Goal: Task Accomplishment & Management: Manage account settings

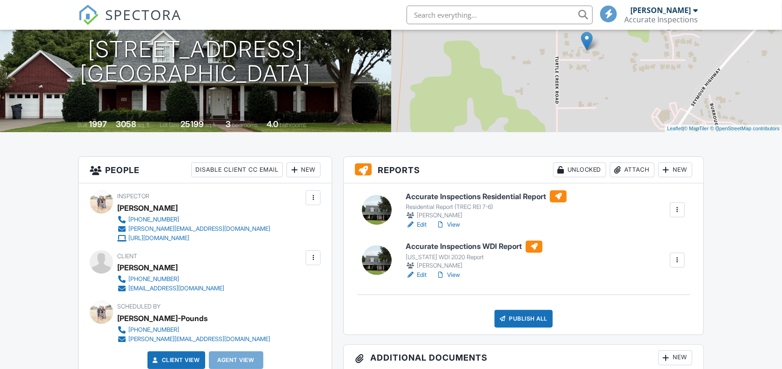
click at [439, 198] on h6 "Accurate Inspections Residential Report" at bounding box center [485, 196] width 161 height 12
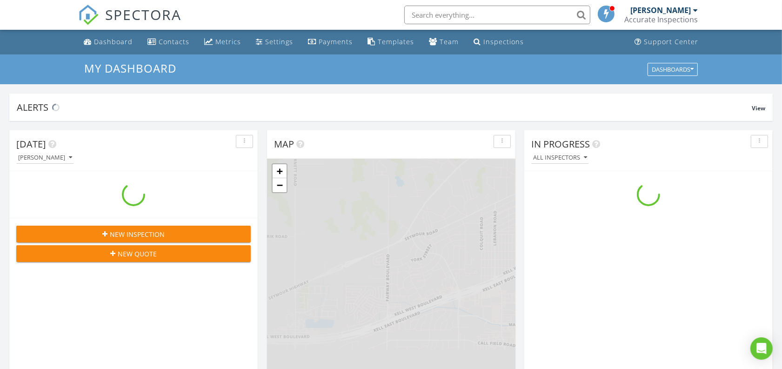
scroll to position [864, 800]
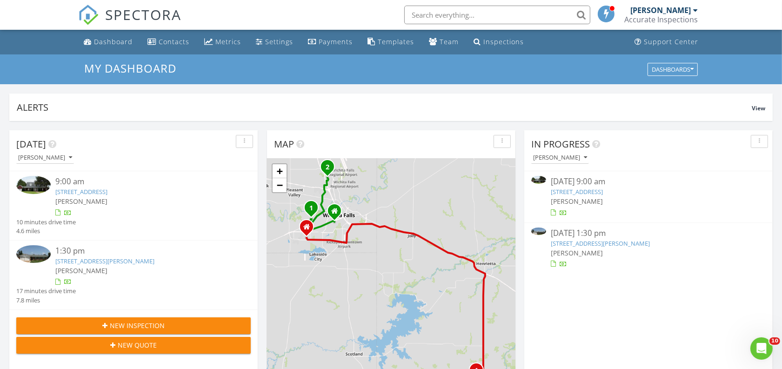
click at [584, 192] on link "[STREET_ADDRESS]" at bounding box center [576, 191] width 52 height 8
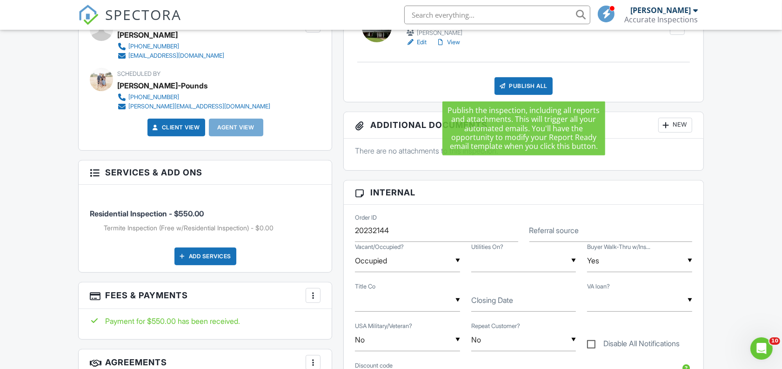
click at [519, 87] on div "Publish All" at bounding box center [523, 86] width 58 height 18
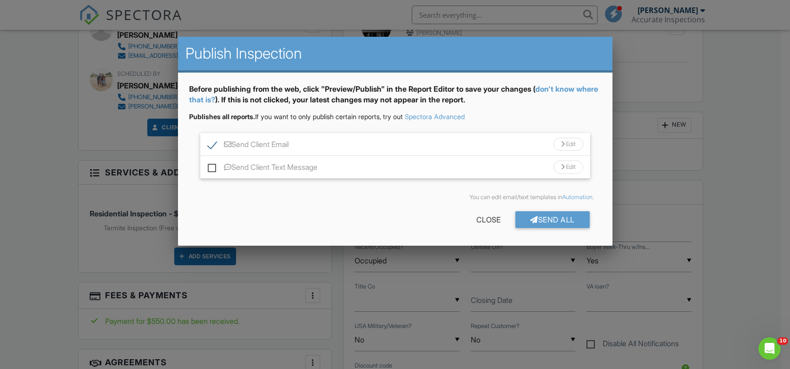
click at [554, 221] on div "Send All" at bounding box center [553, 219] width 74 height 17
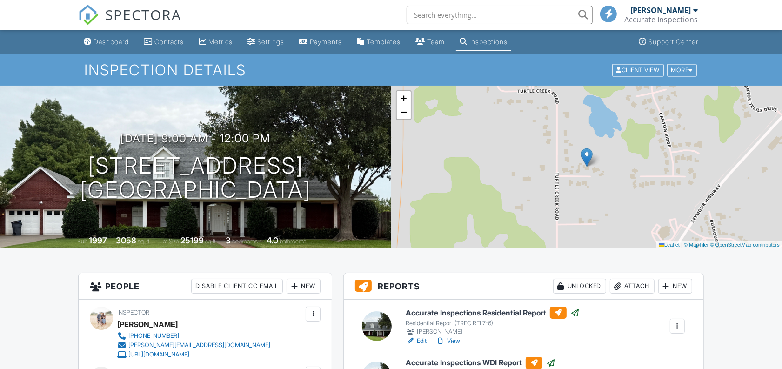
click at [101, 42] on div "Dashboard" at bounding box center [110, 42] width 35 height 8
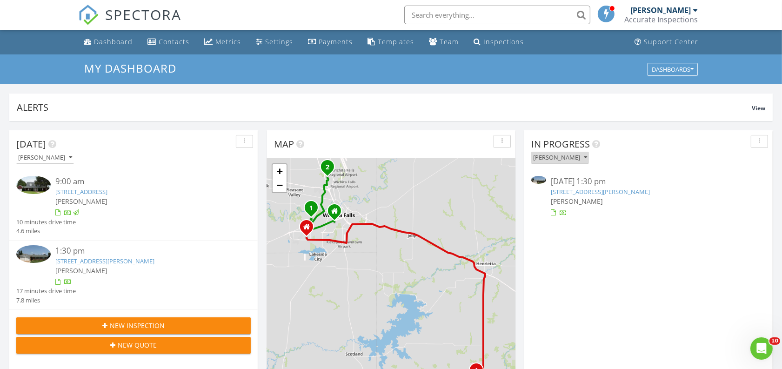
click at [573, 159] on div "[PERSON_NAME]" at bounding box center [560, 157] width 54 height 7
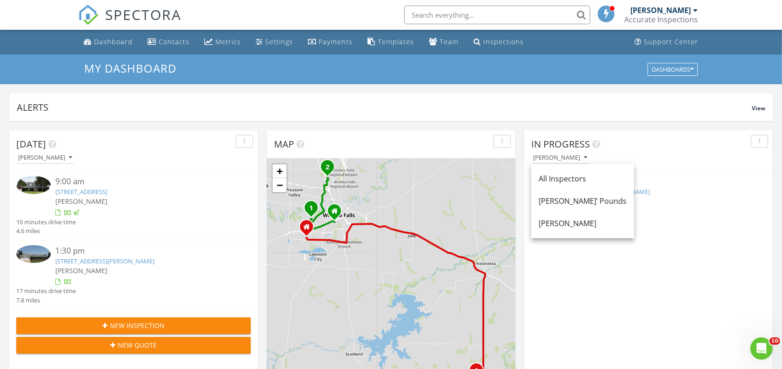
click at [560, 195] on div "[PERSON_NAME]’ Pounds" at bounding box center [582, 200] width 88 height 11
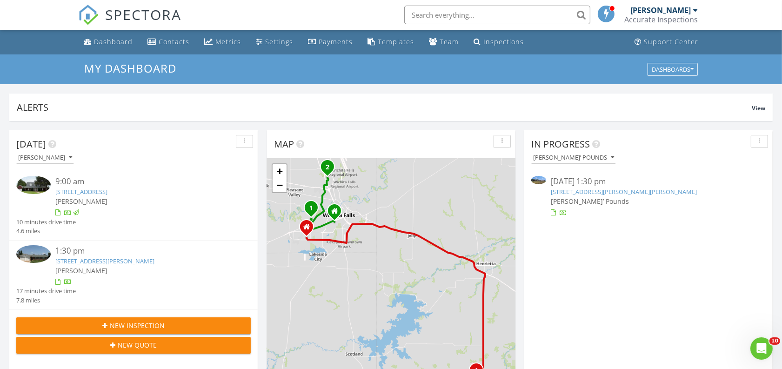
click at [116, 40] on div "Dashboard" at bounding box center [113, 41] width 39 height 9
drag, startPoint x: 595, startPoint y: 193, endPoint x: 590, endPoint y: 195, distance: 5.2
click at [595, 192] on link "[STREET_ADDRESS][PERSON_NAME]" at bounding box center [599, 191] width 99 height 8
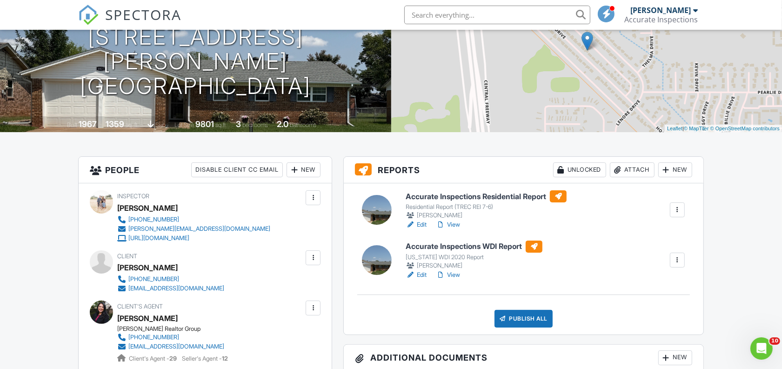
click at [436, 258] on div "Texas WDI 2020 Report" at bounding box center [473, 256] width 137 height 7
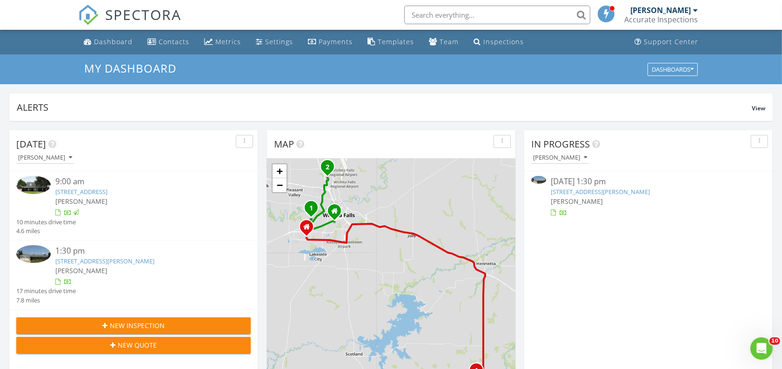
click at [589, 192] on link "4025 Hooper Dr, Wichita Falls, TX 76306" at bounding box center [599, 191] width 99 height 8
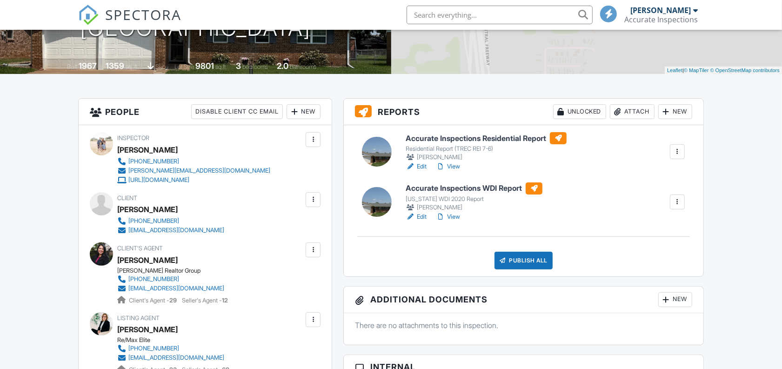
click at [464, 145] on div "Residential Report (TREC REI 7-6)" at bounding box center [485, 148] width 161 height 7
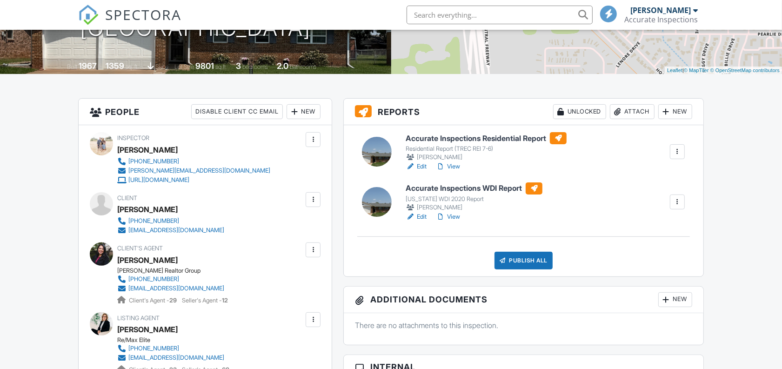
scroll to position [174, 0]
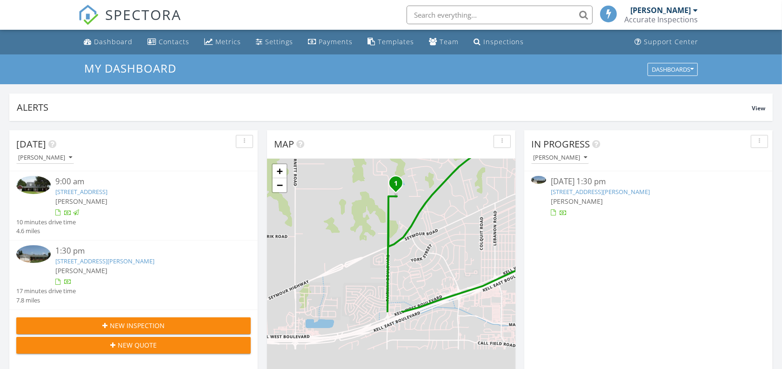
scroll to position [5, 5]
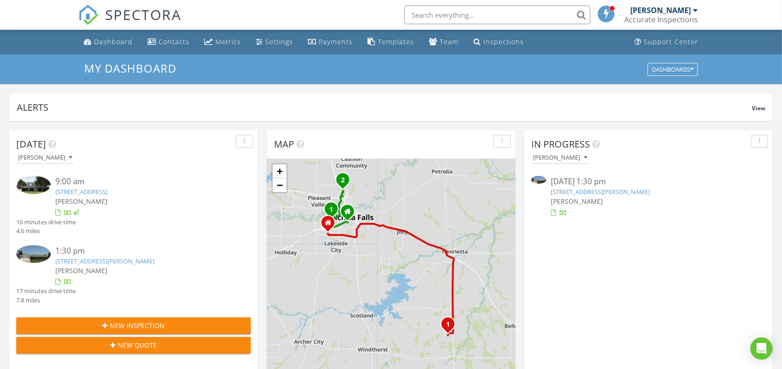
click at [586, 191] on link "[STREET_ADDRESS][PERSON_NAME]" at bounding box center [599, 191] width 99 height 8
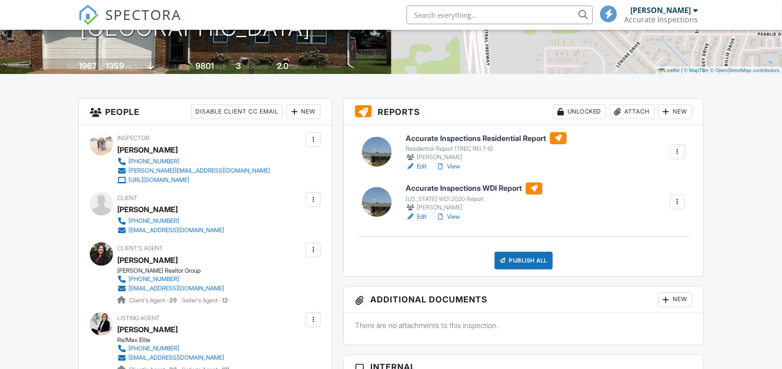
click at [522, 257] on div "Publish All" at bounding box center [523, 261] width 58 height 18
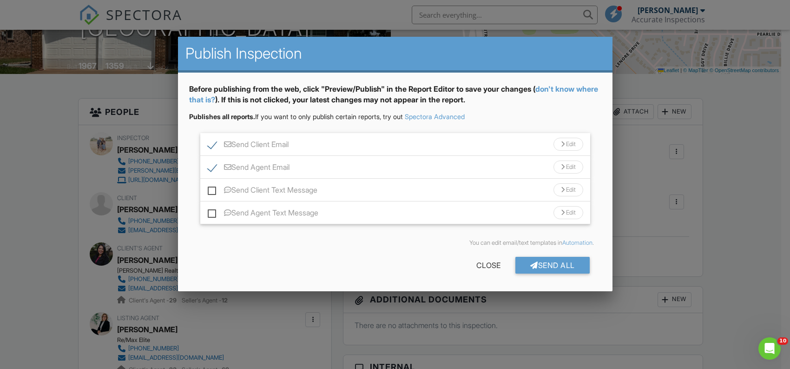
click at [559, 265] on div "Send All" at bounding box center [553, 265] width 74 height 17
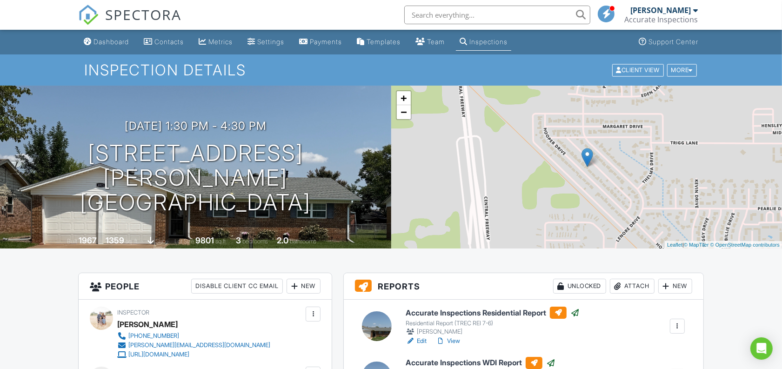
click at [117, 44] on div "Dashboard" at bounding box center [110, 42] width 35 height 8
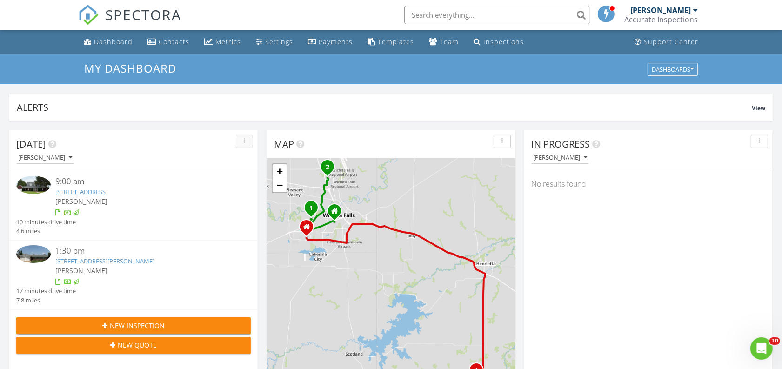
click at [245, 141] on div "button" at bounding box center [244, 141] width 9 height 7
click at [66, 159] on div "[PERSON_NAME]" at bounding box center [45, 157] width 54 height 7
click at [66, 200] on div "[PERSON_NAME]’ Pounds" at bounding box center [68, 200] width 88 height 11
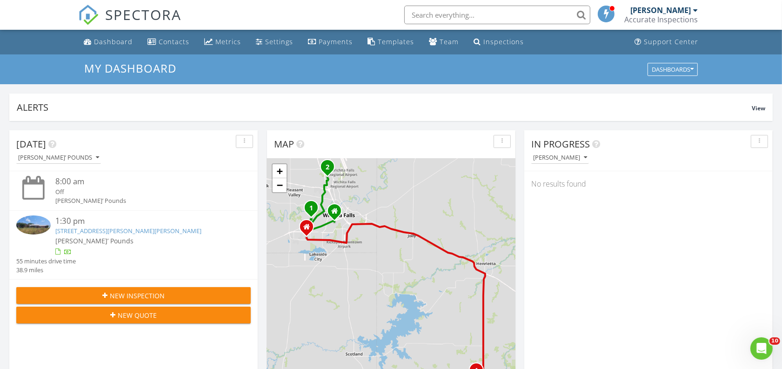
click at [145, 232] on link "[STREET_ADDRESS][PERSON_NAME][PERSON_NAME]" at bounding box center [128, 230] width 146 height 8
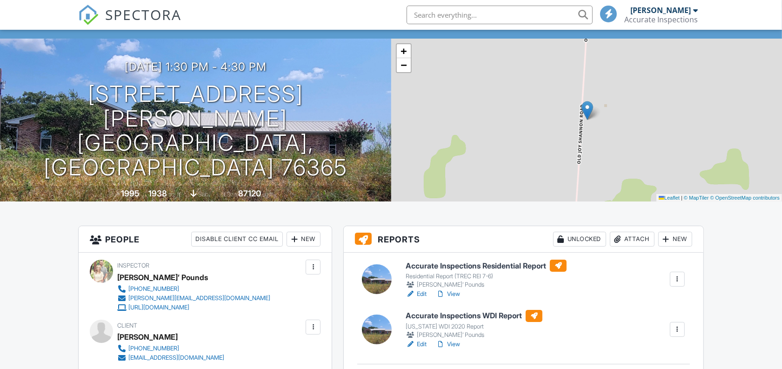
scroll to position [174, 0]
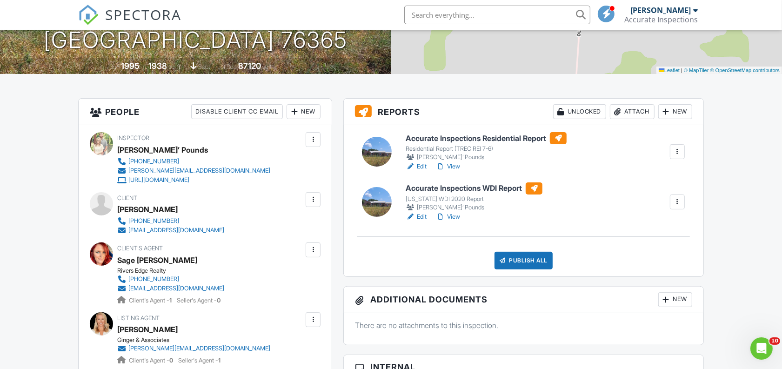
click at [439, 190] on h6 "Accurate Inspections WDI Report" at bounding box center [473, 188] width 137 height 12
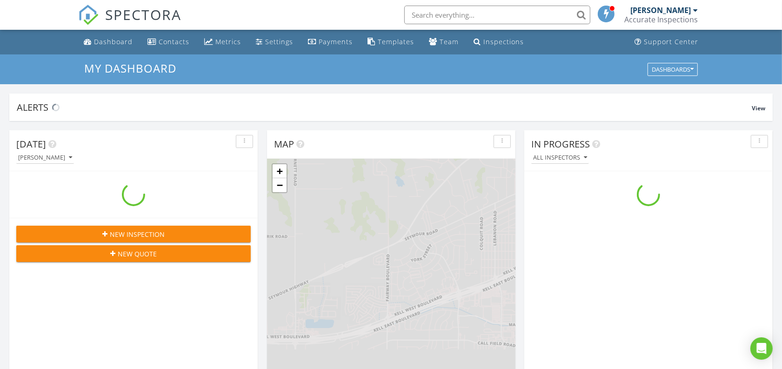
scroll to position [864, 800]
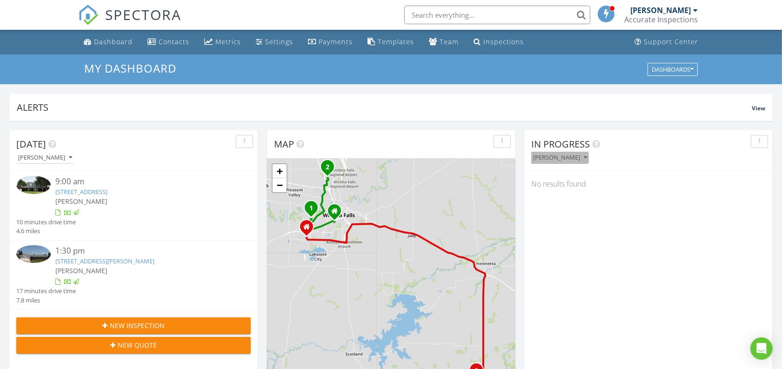
click at [575, 159] on div "[PERSON_NAME]" at bounding box center [560, 157] width 54 height 7
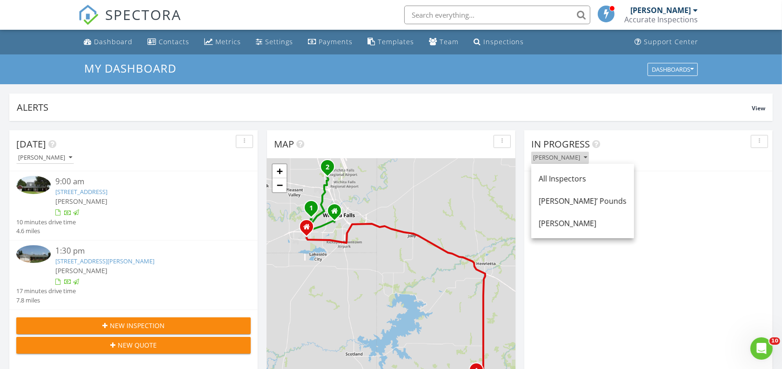
scroll to position [0, 0]
click at [562, 197] on div "[PERSON_NAME]’ Pounds" at bounding box center [582, 200] width 88 height 11
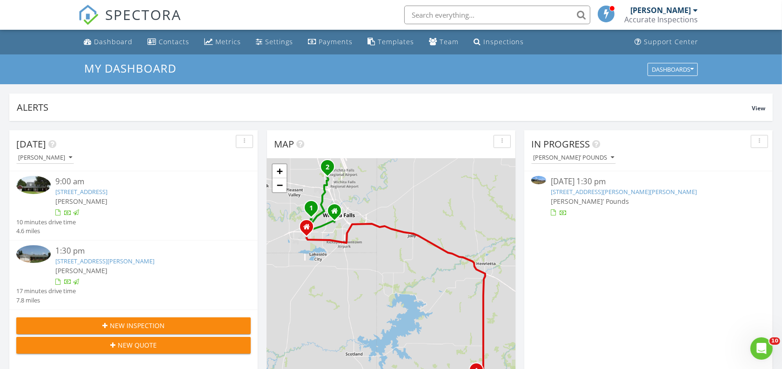
click at [585, 193] on link "[STREET_ADDRESS][PERSON_NAME][PERSON_NAME]" at bounding box center [623, 191] width 146 height 8
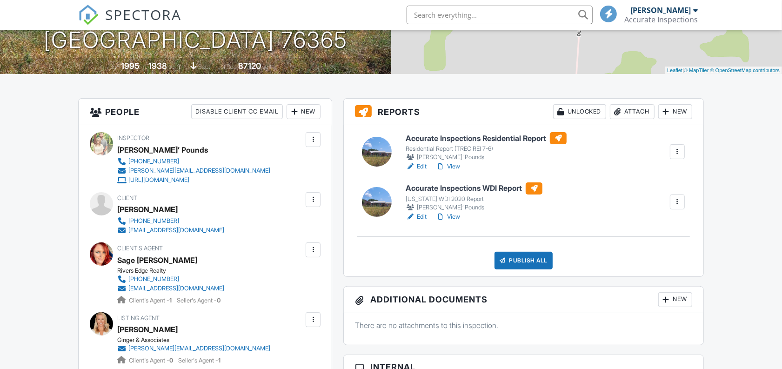
scroll to position [174, 0]
click at [439, 140] on h6 "Accurate Inspections Residential Report" at bounding box center [485, 138] width 161 height 12
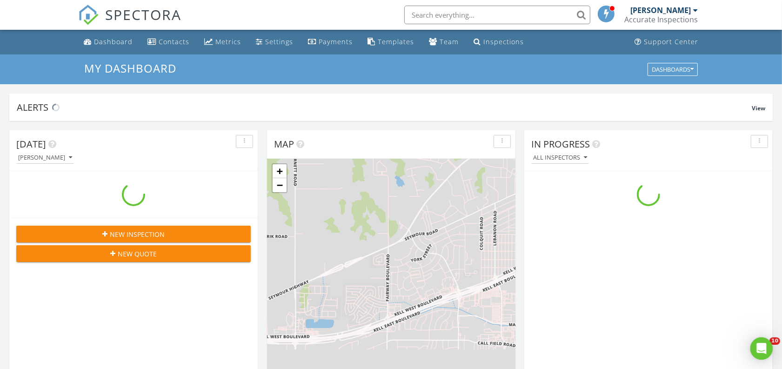
scroll to position [864, 800]
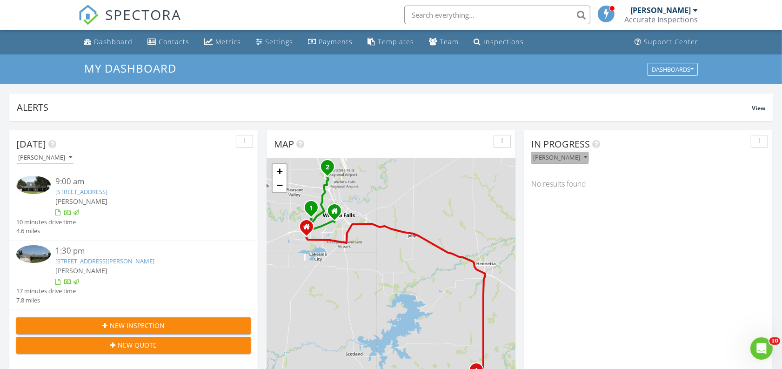
click at [566, 159] on div "[PERSON_NAME]" at bounding box center [560, 157] width 54 height 7
click at [552, 198] on div "[PERSON_NAME]’ Pounds" at bounding box center [582, 200] width 88 height 11
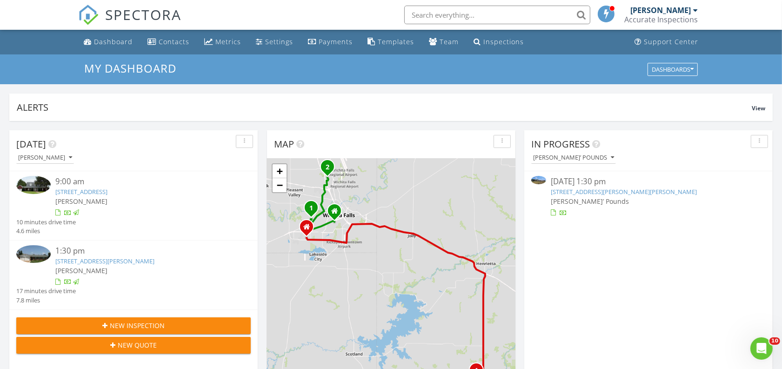
click at [590, 191] on link "[STREET_ADDRESS][PERSON_NAME][PERSON_NAME]" at bounding box center [623, 191] width 146 height 8
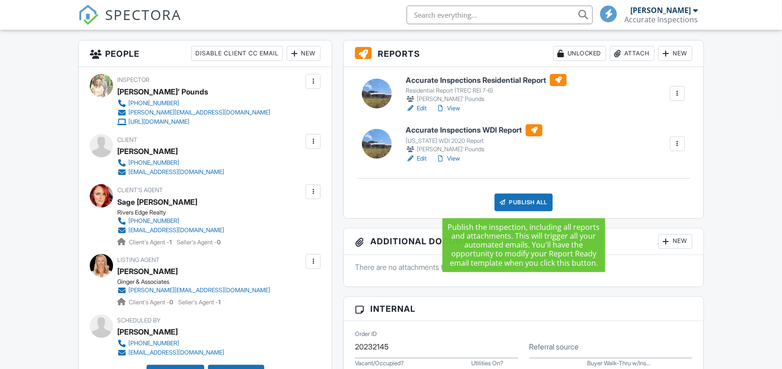
click at [523, 203] on div "Publish All" at bounding box center [523, 202] width 58 height 18
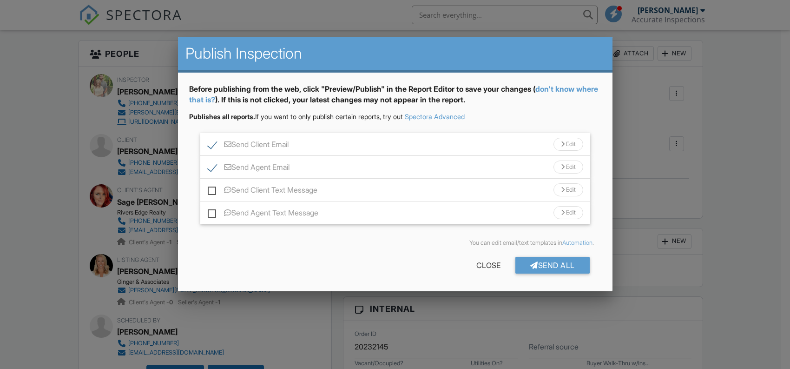
click at [556, 264] on div "Send All" at bounding box center [553, 265] width 74 height 17
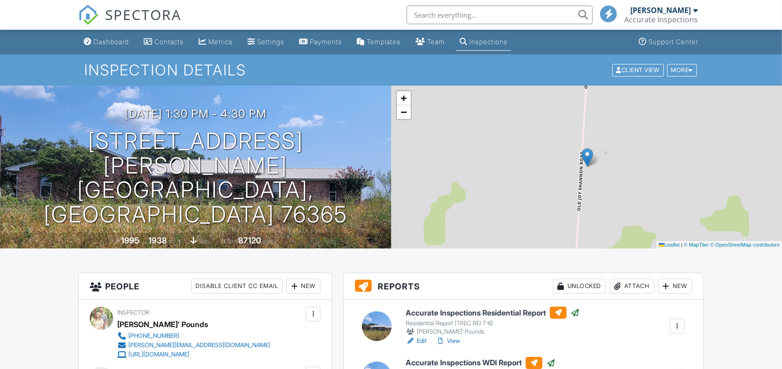
click at [114, 39] on div "Dashboard" at bounding box center [110, 42] width 35 height 8
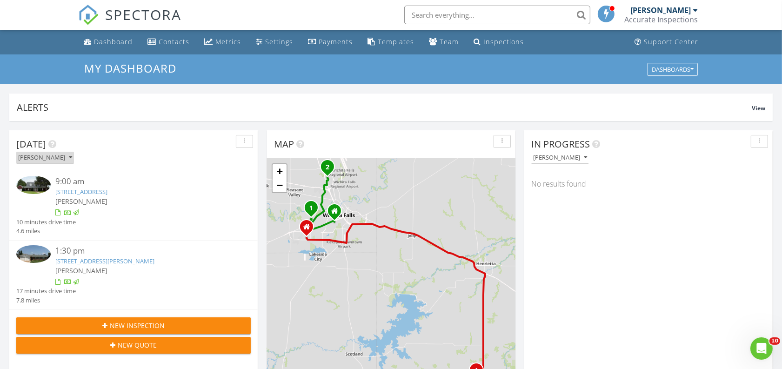
click at [51, 160] on div "[PERSON_NAME]" at bounding box center [45, 157] width 54 height 7
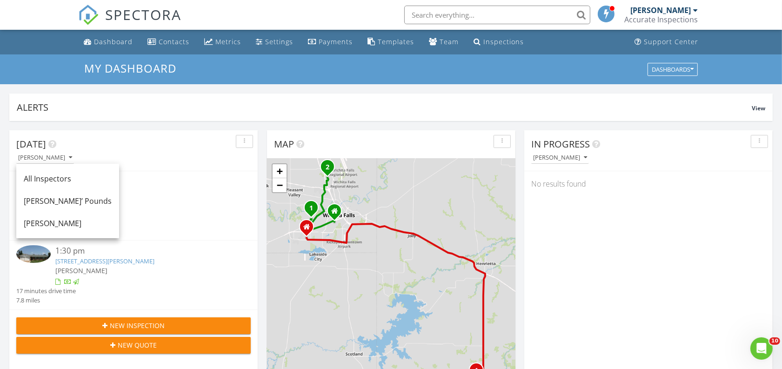
click at [46, 204] on div "[PERSON_NAME]’ Pounds" at bounding box center [68, 200] width 88 height 11
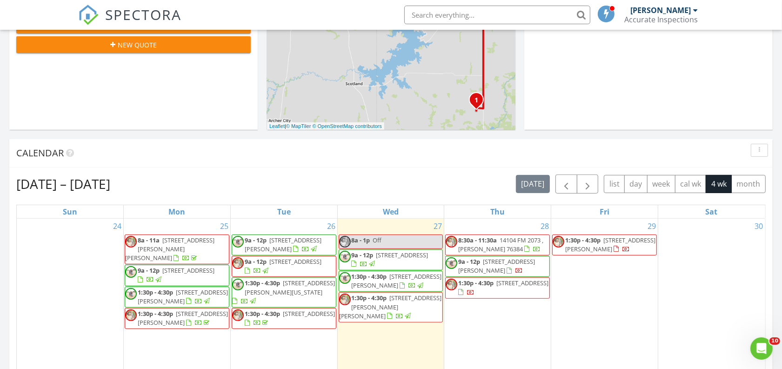
scroll to position [291, 0]
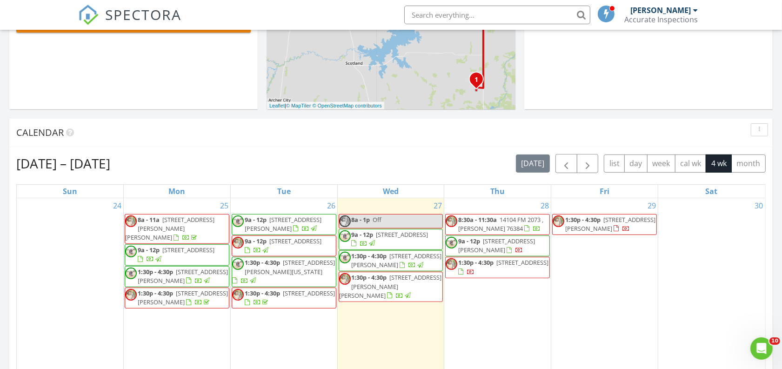
click at [471, 244] on span "9a - 12p" at bounding box center [469, 241] width 22 height 8
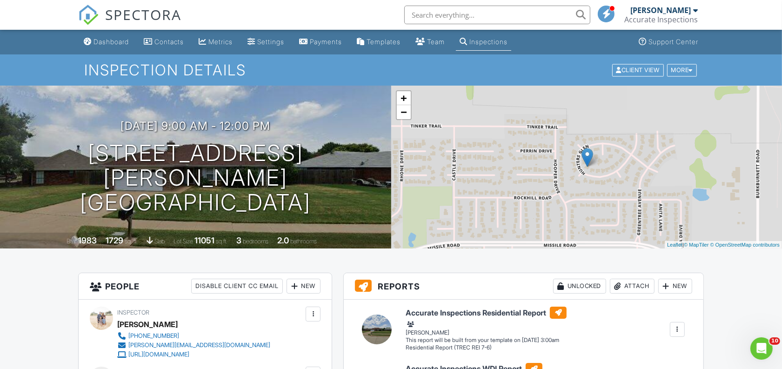
click at [119, 38] on div "Dashboard" at bounding box center [110, 42] width 35 height 8
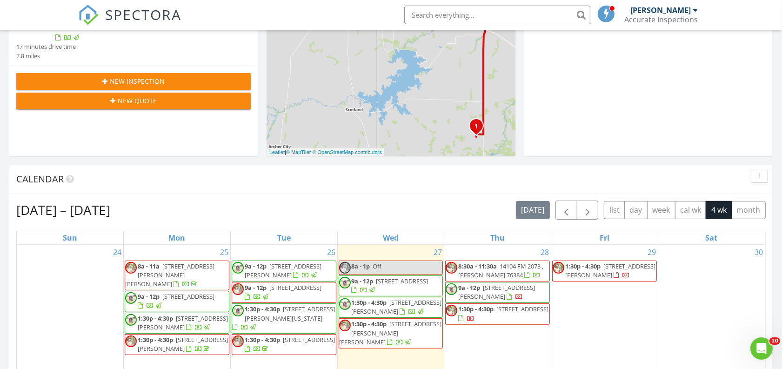
scroll to position [291, 0]
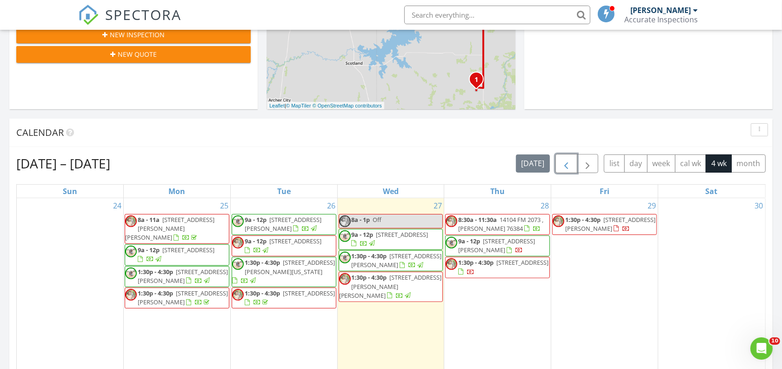
click at [561, 166] on span "button" at bounding box center [565, 163] width 11 height 11
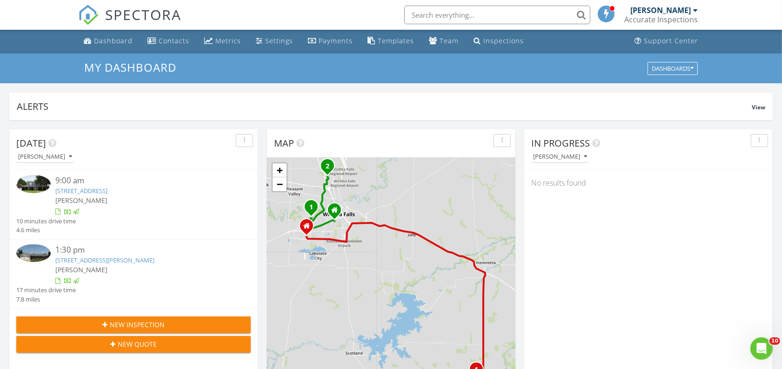
scroll to position [0, 0]
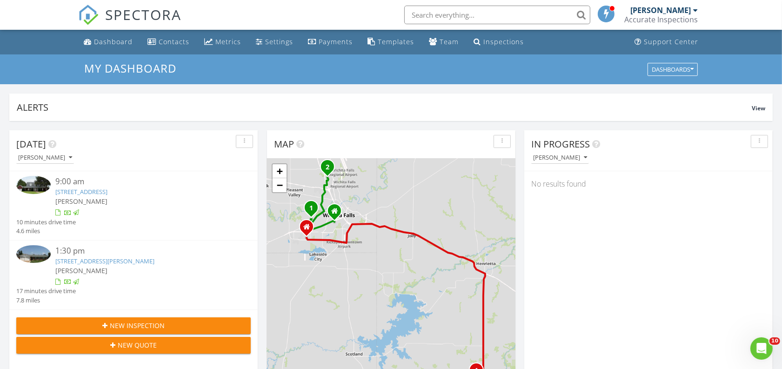
click at [106, 40] on div "Dashboard" at bounding box center [113, 41] width 39 height 9
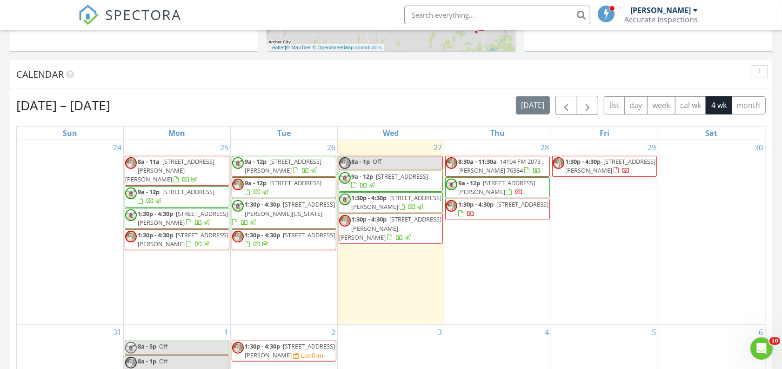
click at [504, 187] on span "[STREET_ADDRESS][PERSON_NAME]" at bounding box center [496, 187] width 77 height 17
